Goal: Task Accomplishment & Management: Use online tool/utility

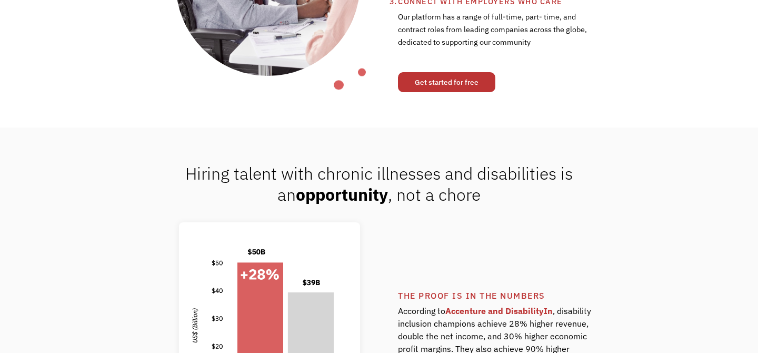
click at [431, 81] on link "Get started for free" at bounding box center [446, 82] width 97 height 20
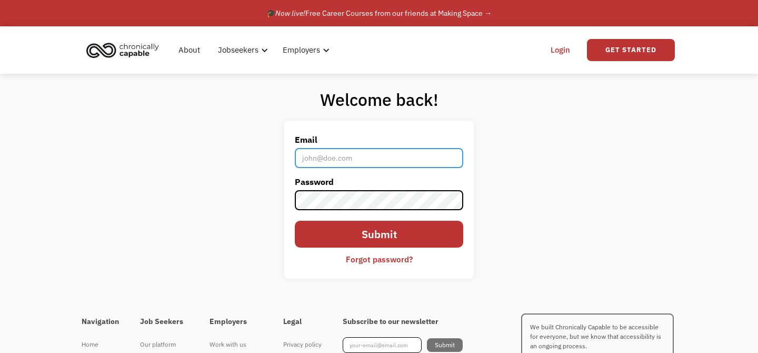
type input "[EMAIL_ADDRESS][DOMAIN_NAME]"
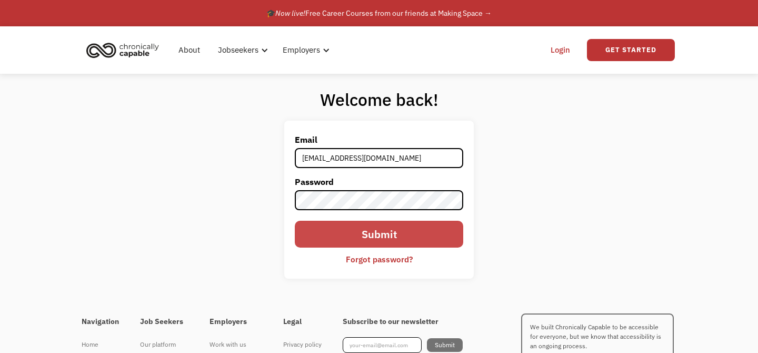
click at [387, 238] on input "Submit" at bounding box center [379, 234] width 168 height 27
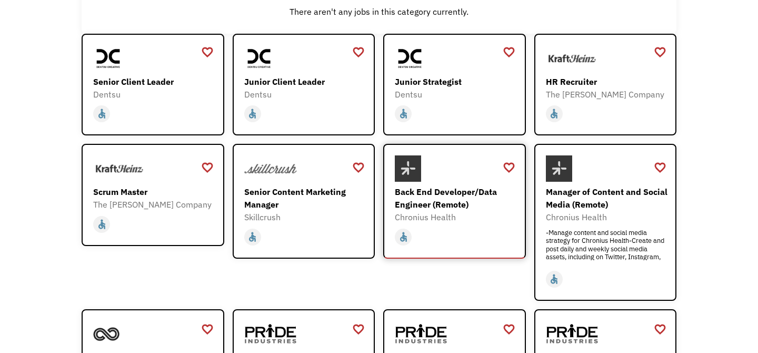
scroll to position [23, 0]
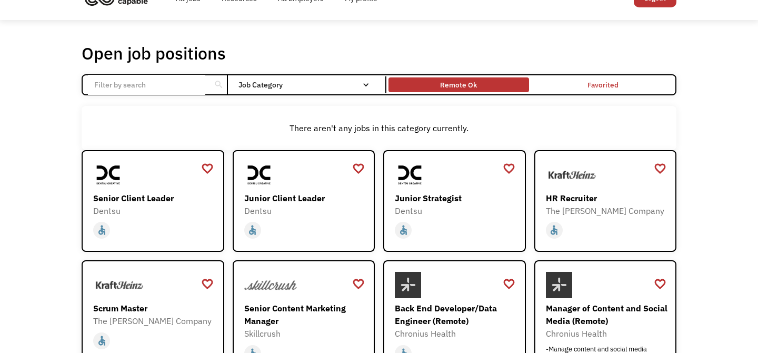
click at [463, 84] on div "Remote Ok" at bounding box center [458, 84] width 37 height 13
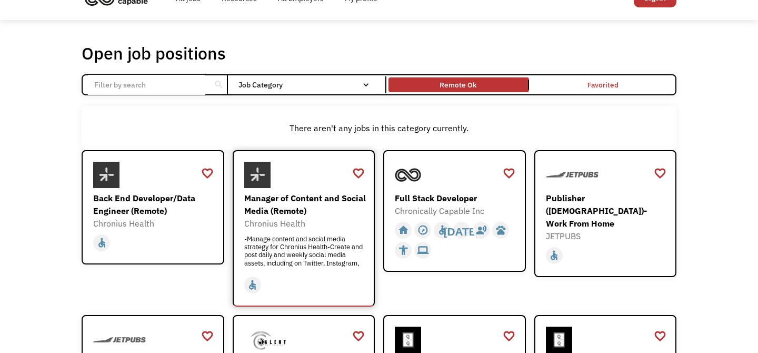
click at [301, 245] on div "-Manage content and social media strategy for Chronius Health-Create and post d…" at bounding box center [305, 251] width 122 height 32
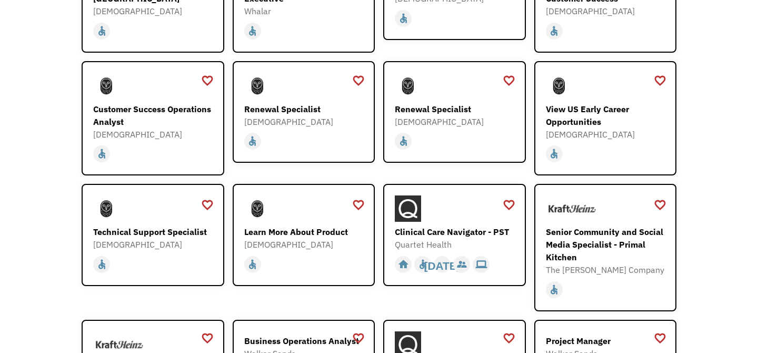
scroll to position [1009, 0]
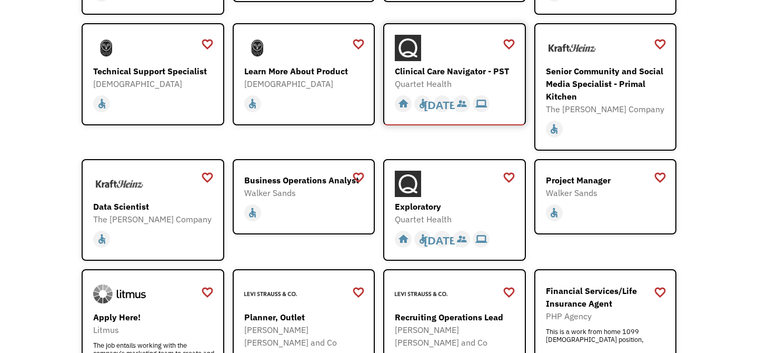
click at [455, 65] on div "Clinical Care Navigator - PST" at bounding box center [456, 71] width 122 height 13
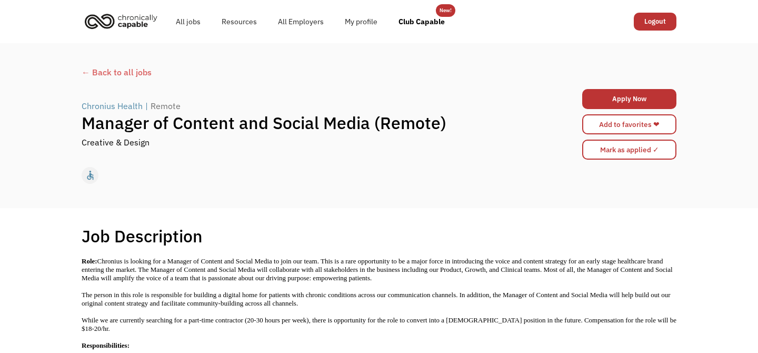
click at [112, 71] on div "← Back to all jobs" at bounding box center [379, 72] width 595 height 13
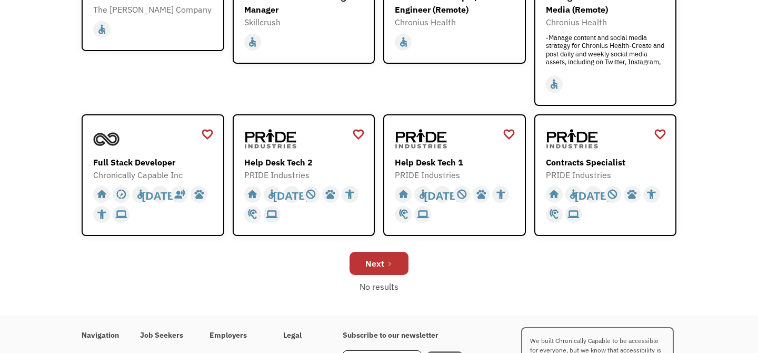
scroll to position [336, 0]
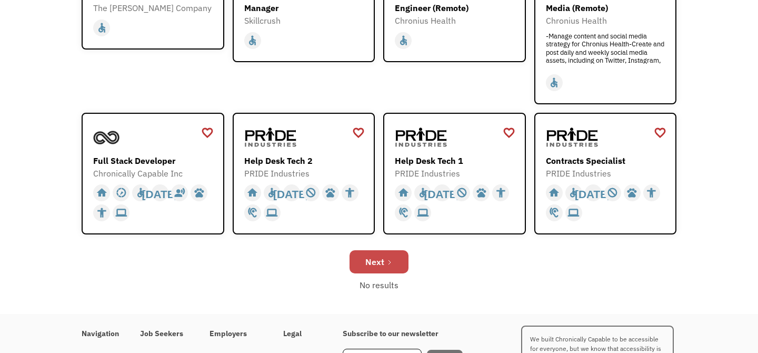
click at [382, 260] on div "Next" at bounding box center [374, 261] width 19 height 13
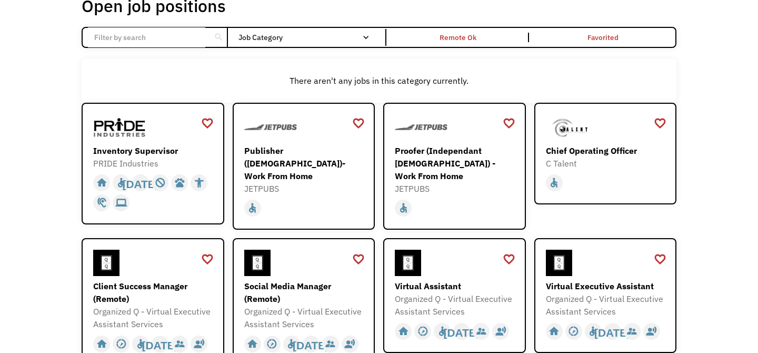
scroll to position [103, 0]
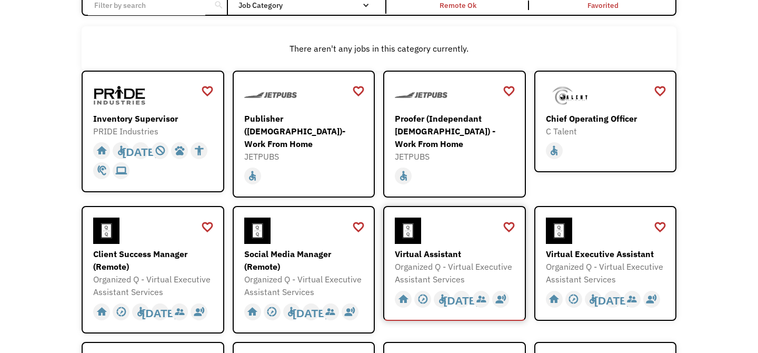
click at [430, 249] on div "Virtual Assistant" at bounding box center [456, 253] width 122 height 13
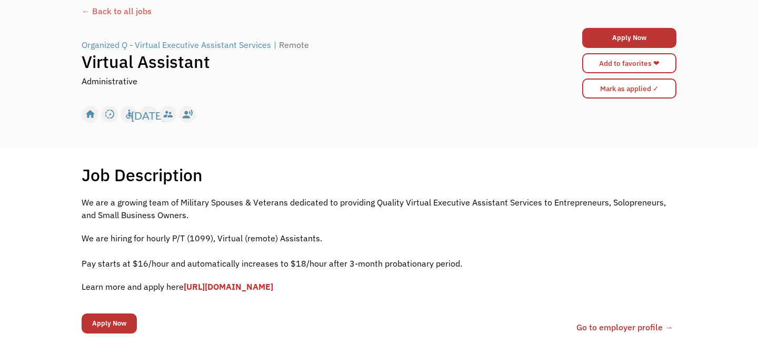
scroll to position [100, 0]
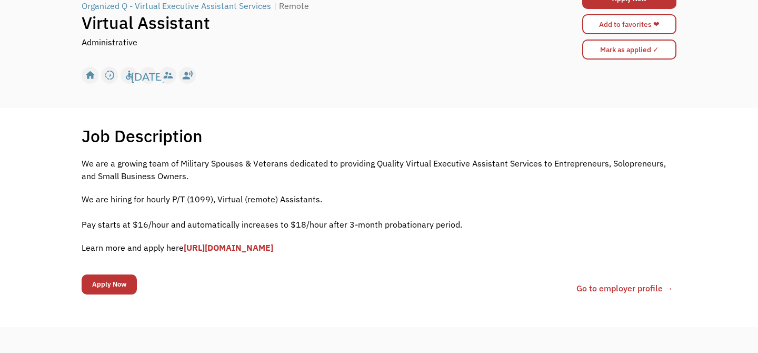
click at [273, 245] on link "[URL][DOMAIN_NAME]" at bounding box center [228, 247] width 89 height 11
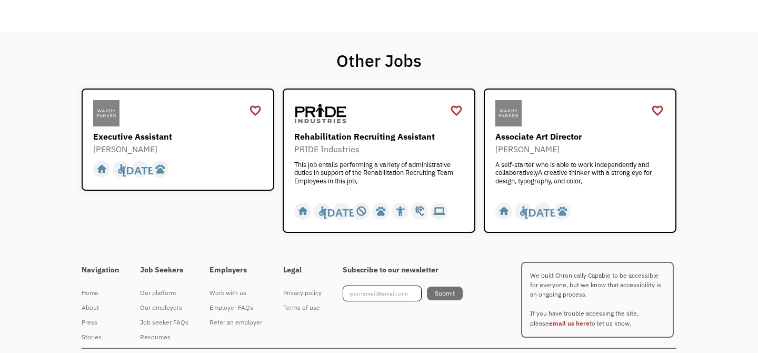
scroll to position [1093, 0]
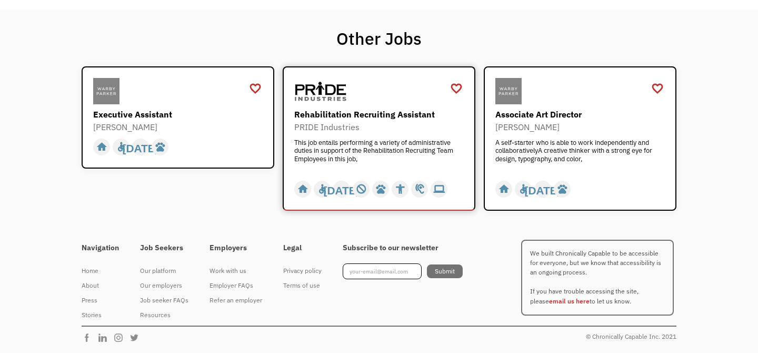
click at [383, 111] on div "Rehabilitation Recruiting Assistant" at bounding box center [380, 114] width 172 height 13
